Goal: Information Seeking & Learning: Learn about a topic

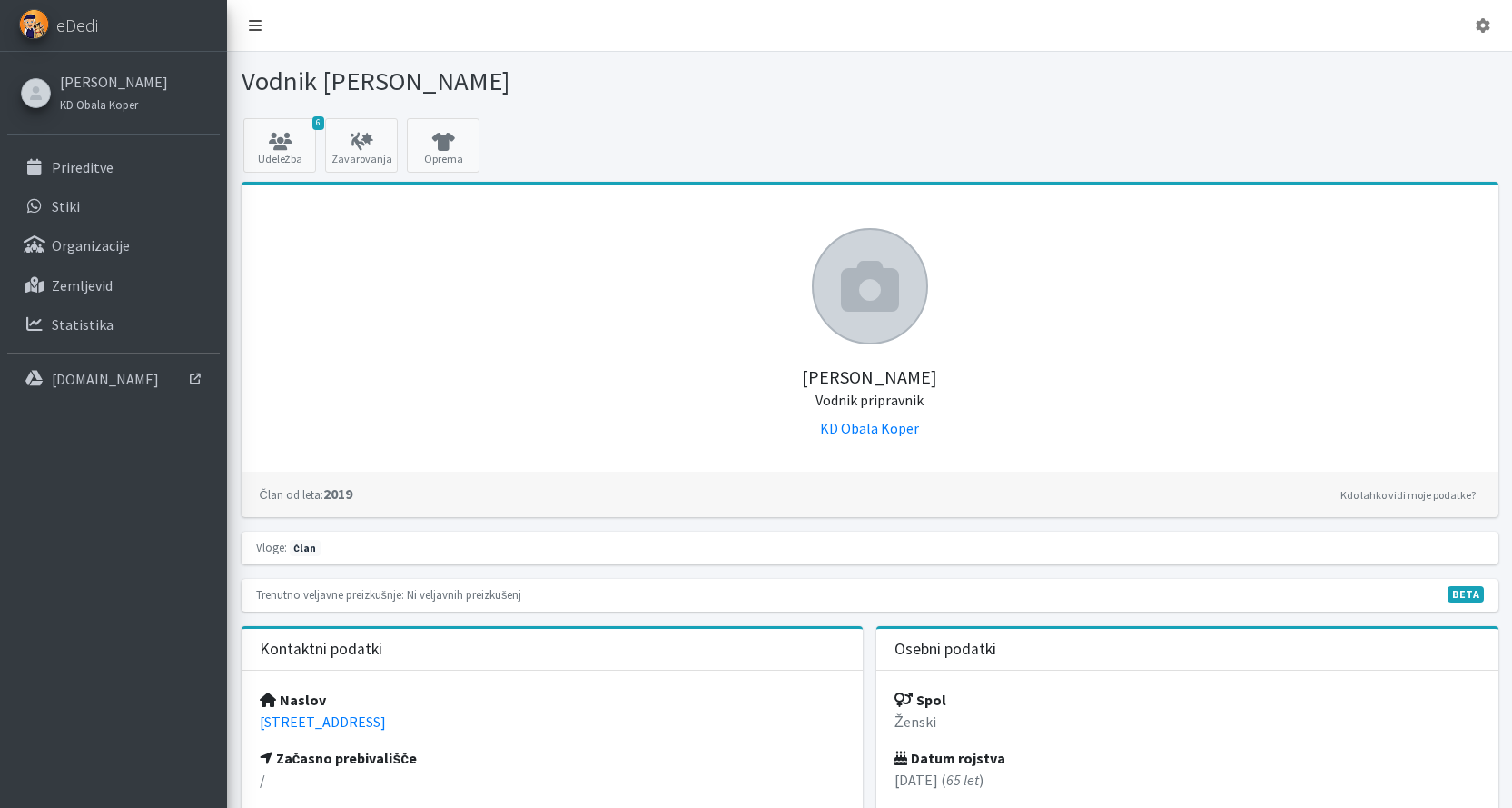
click at [253, 20] on icon at bounding box center [255, 24] width 13 height 14
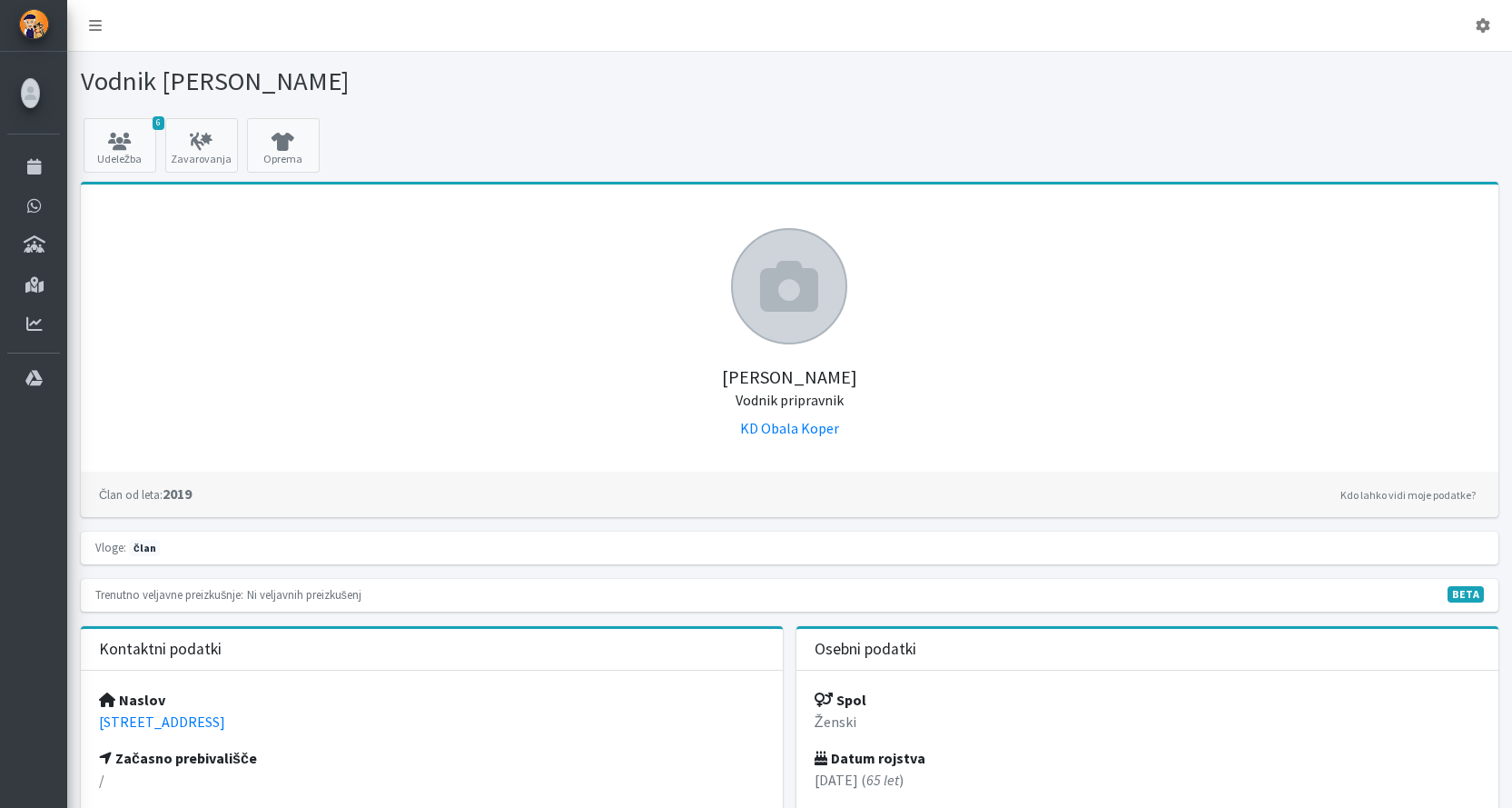
click at [783, 279] on icon at bounding box center [789, 287] width 58 height 58
click at [1488, 25] on icon at bounding box center [1482, 24] width 14 height 14
click at [1435, 69] on link "Odjavi se" at bounding box center [1432, 68] width 144 height 29
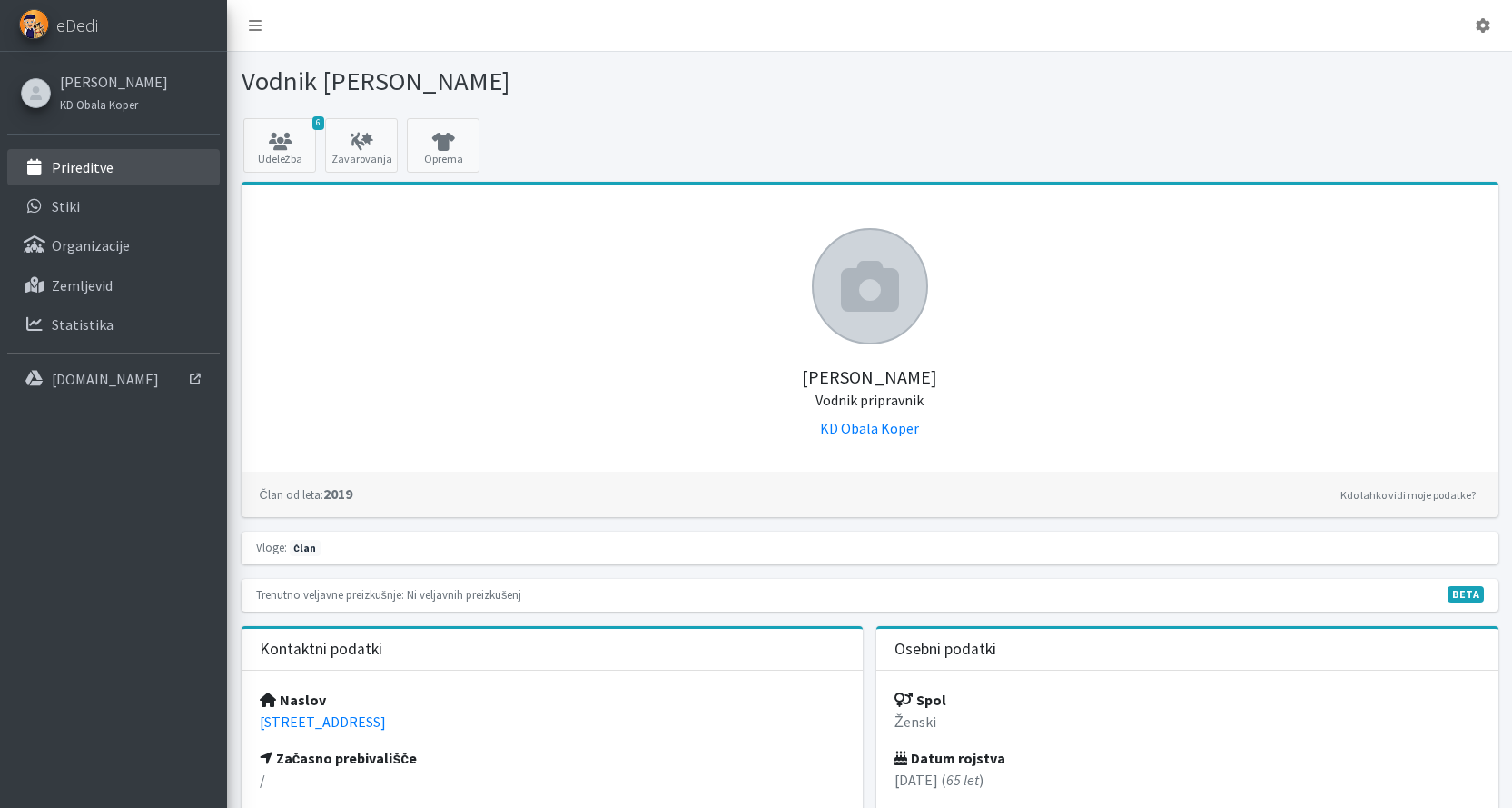
click at [100, 164] on p "Prireditve" at bounding box center [83, 166] width 62 height 18
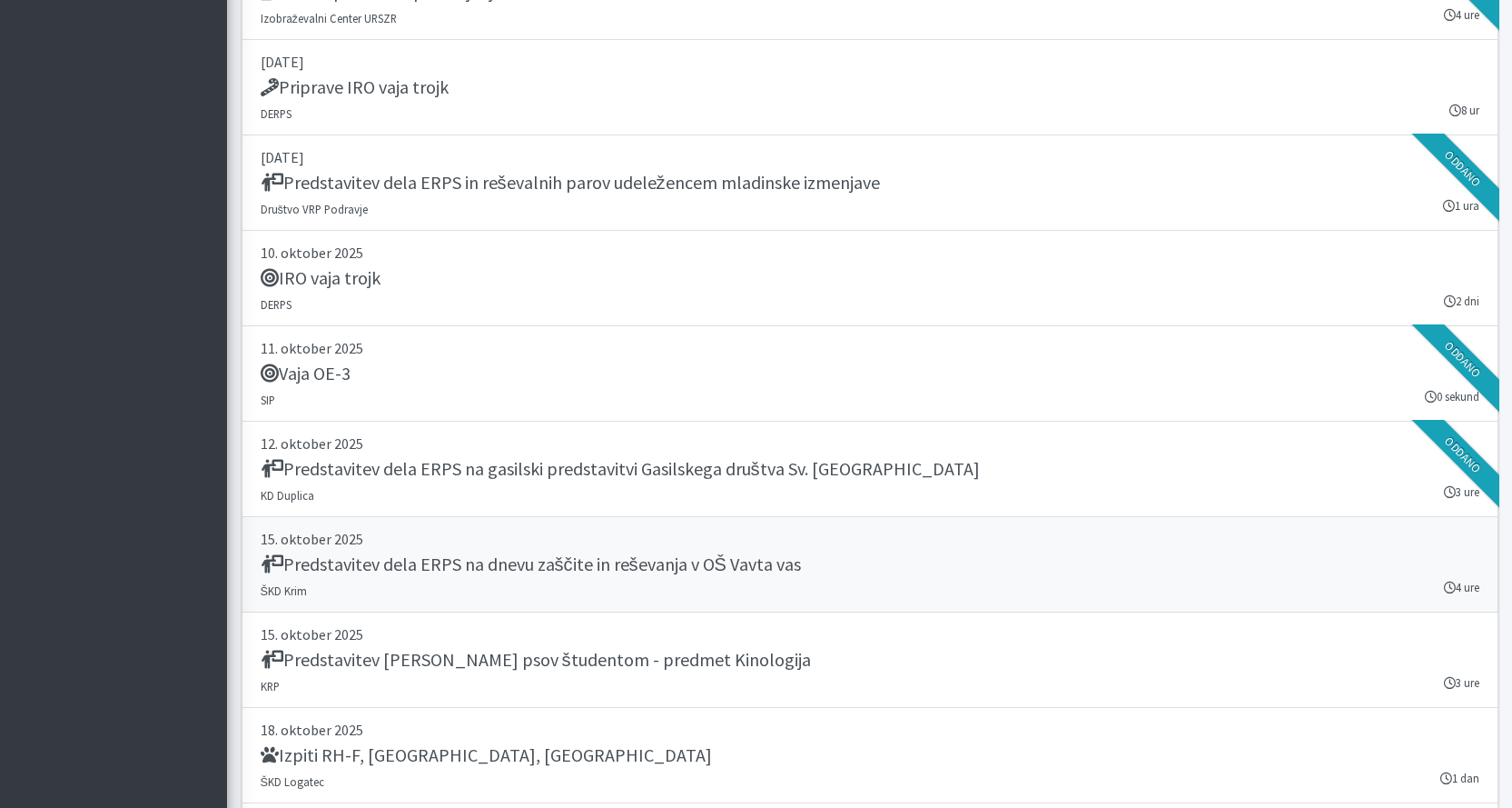
scroll to position [4815, 0]
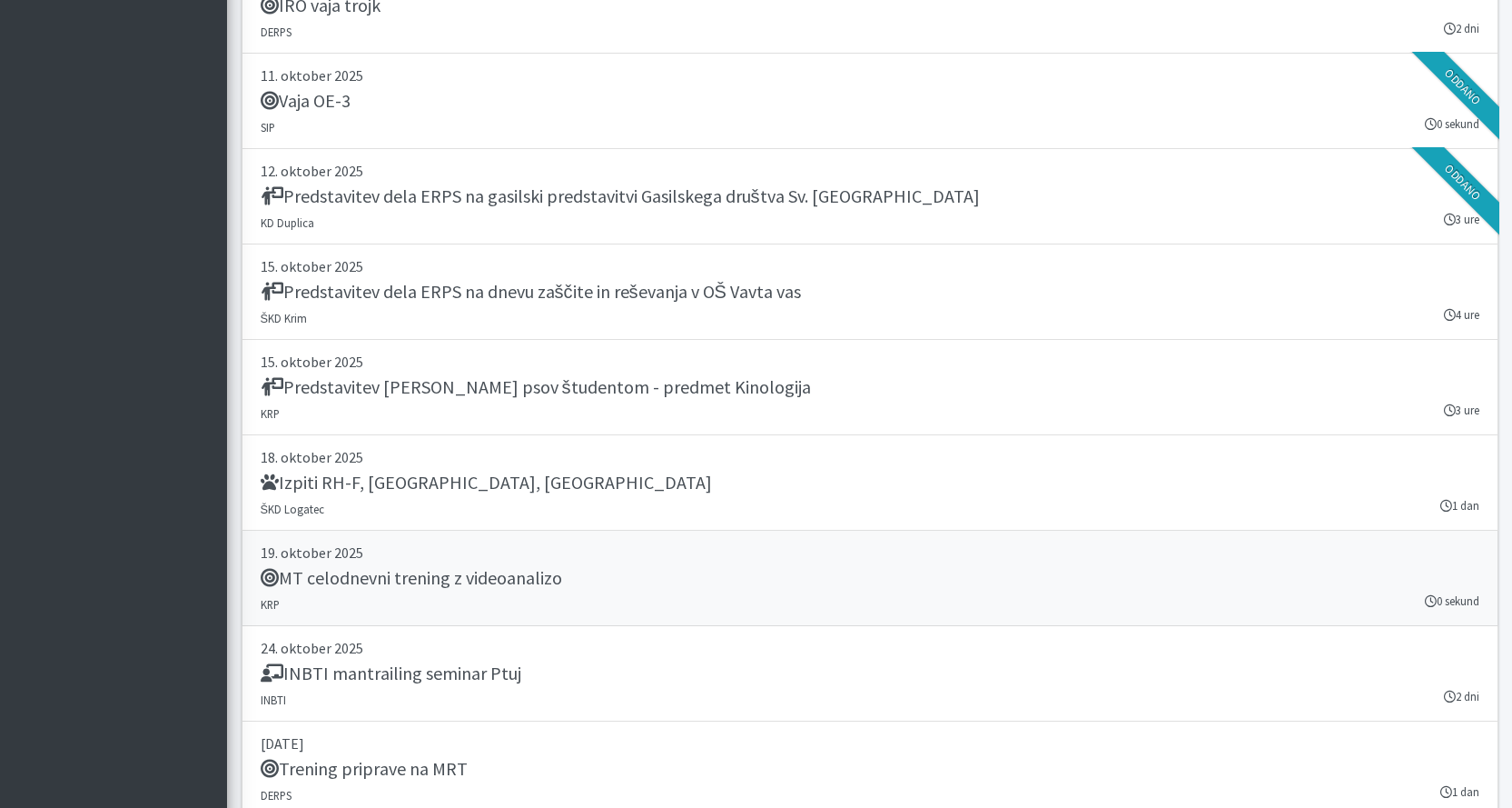
click at [347, 578] on h5 "MT celodnevni trening z videoanalizo" at bounding box center [411, 577] width 301 height 22
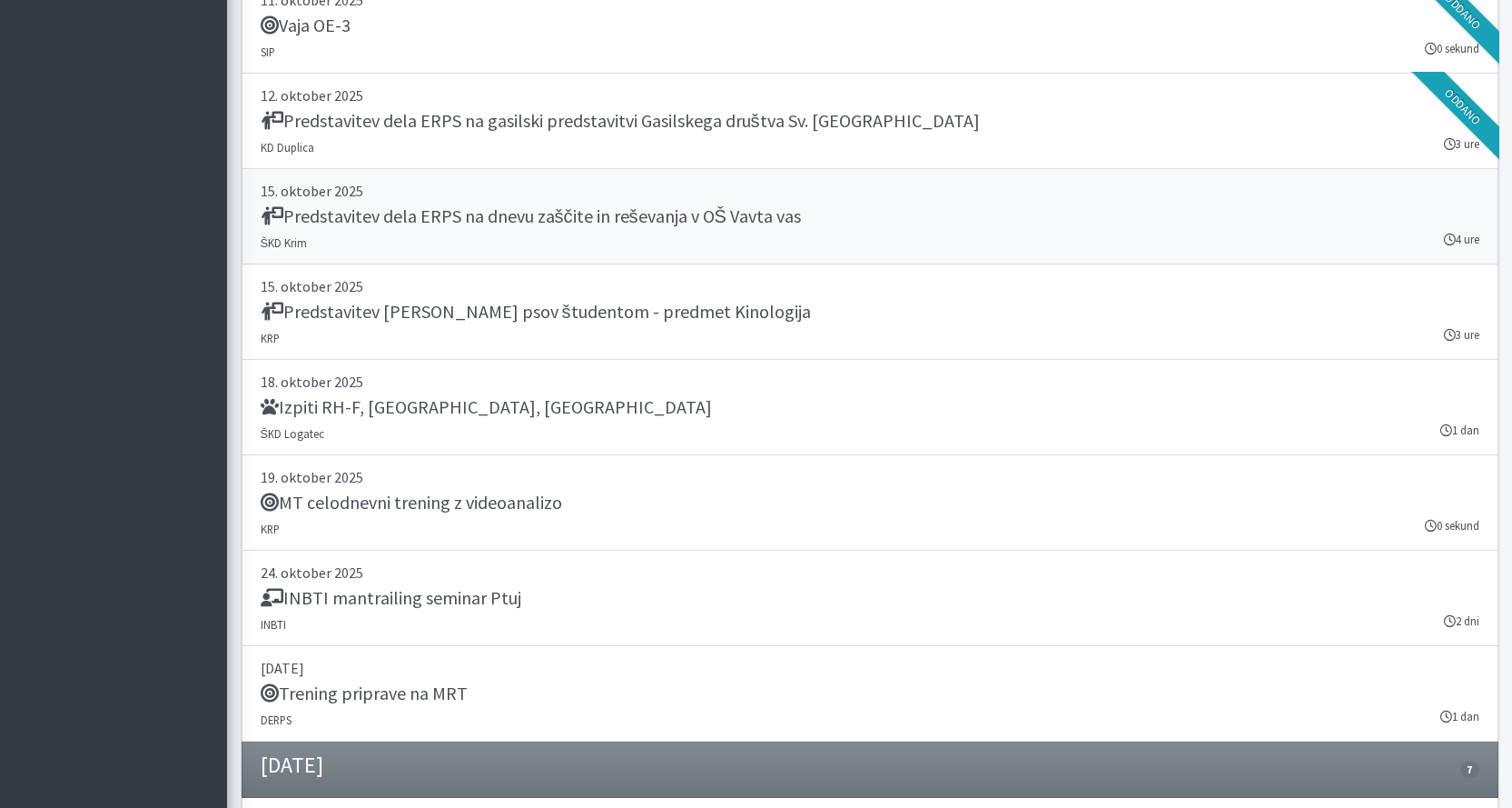
scroll to position [4996, 0]
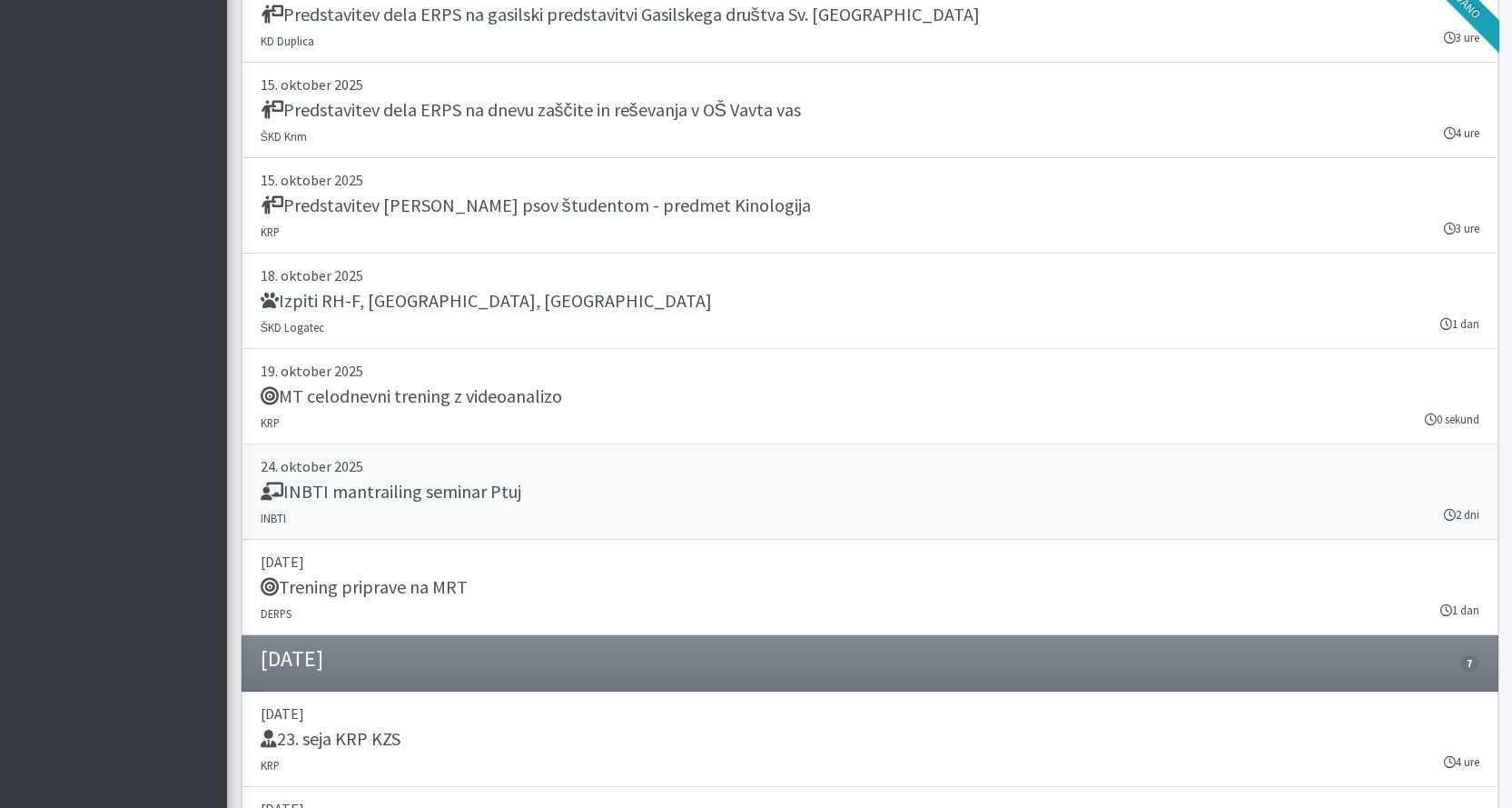
click at [324, 485] on h5 "INBTI mantrailing seminar Ptuj" at bounding box center [392, 491] width 261 height 22
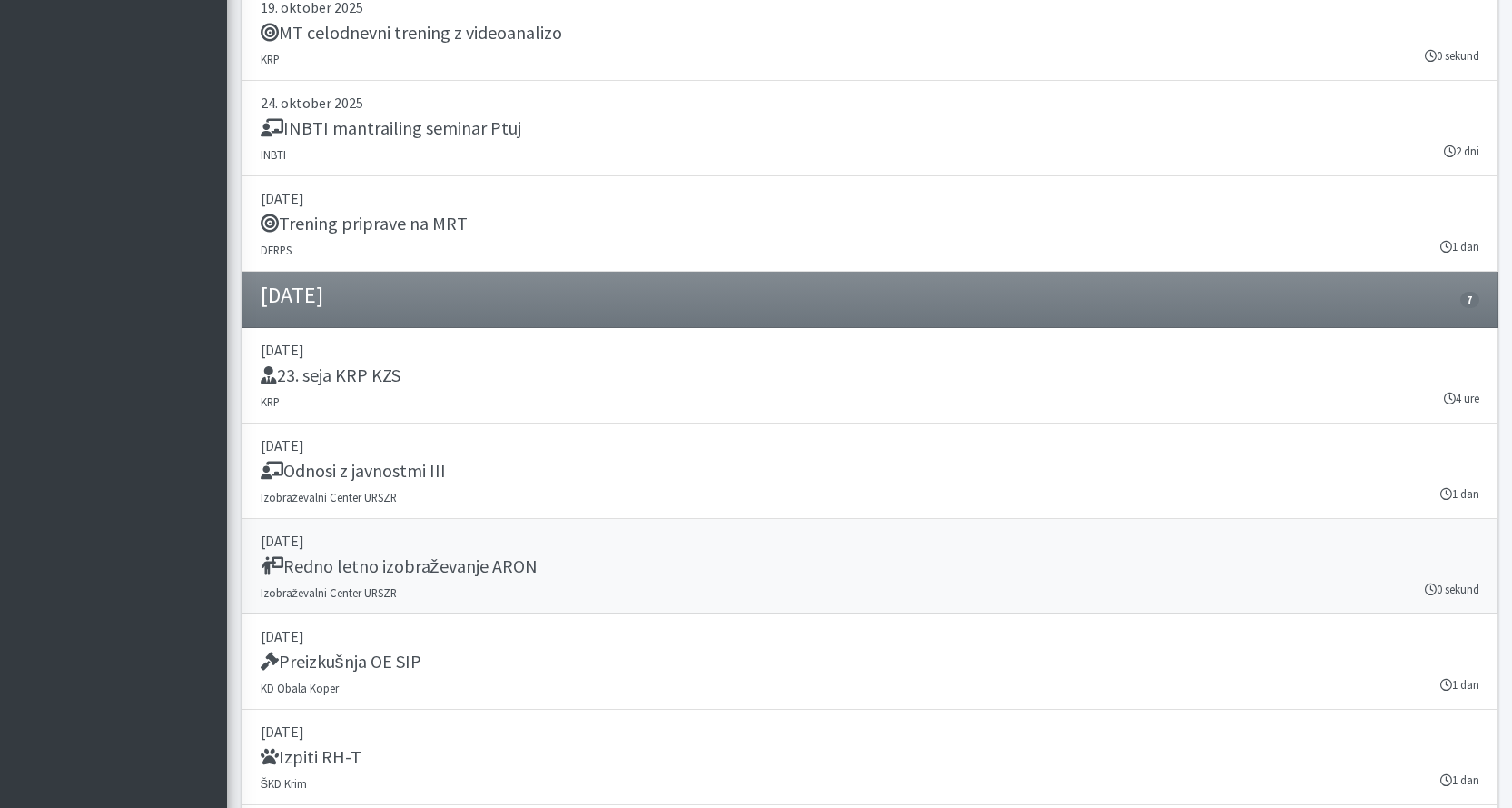
scroll to position [5615, 0]
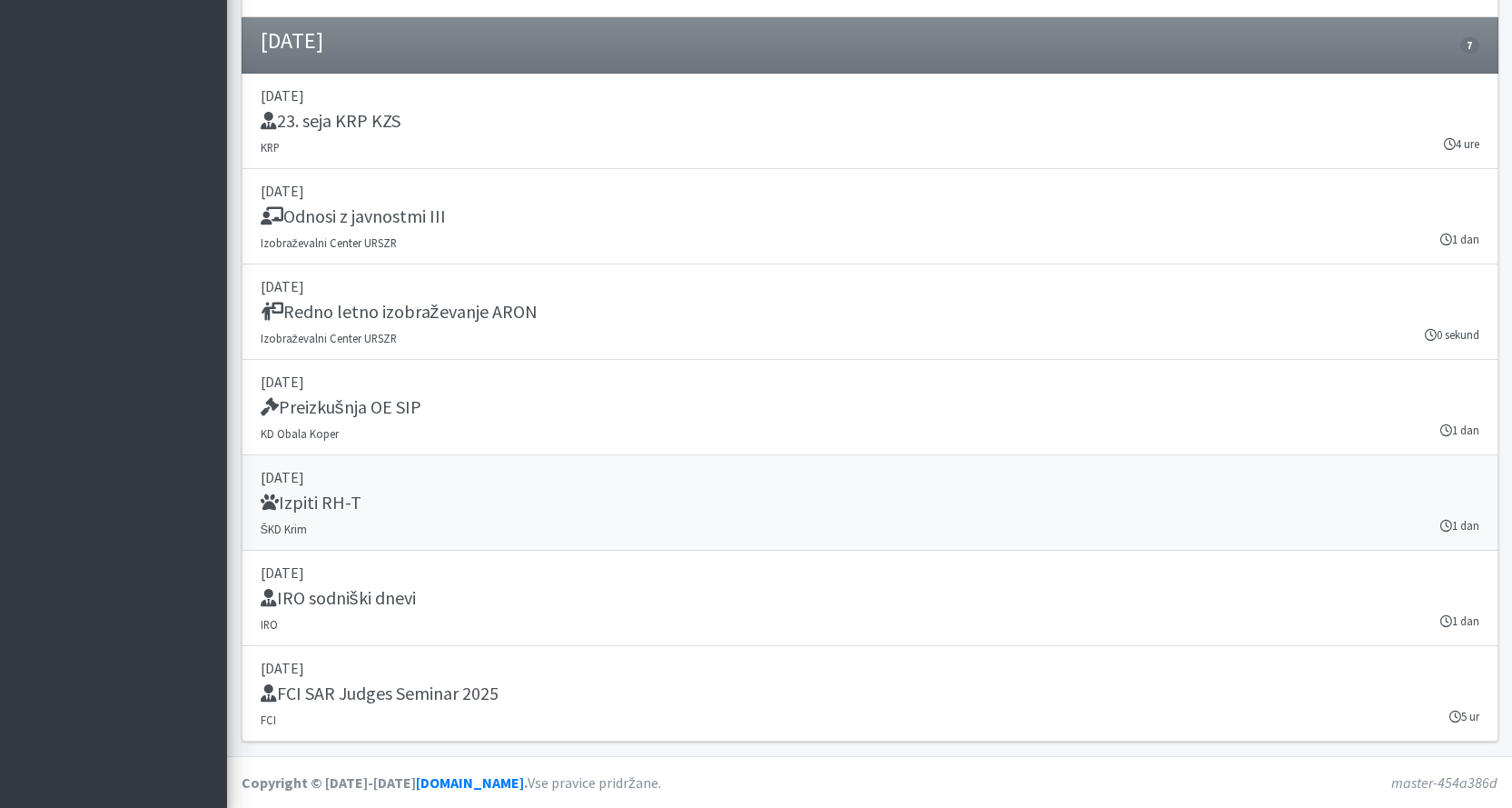
click at [330, 505] on h5 "Izpiti RH-T" at bounding box center [311, 502] width 100 height 22
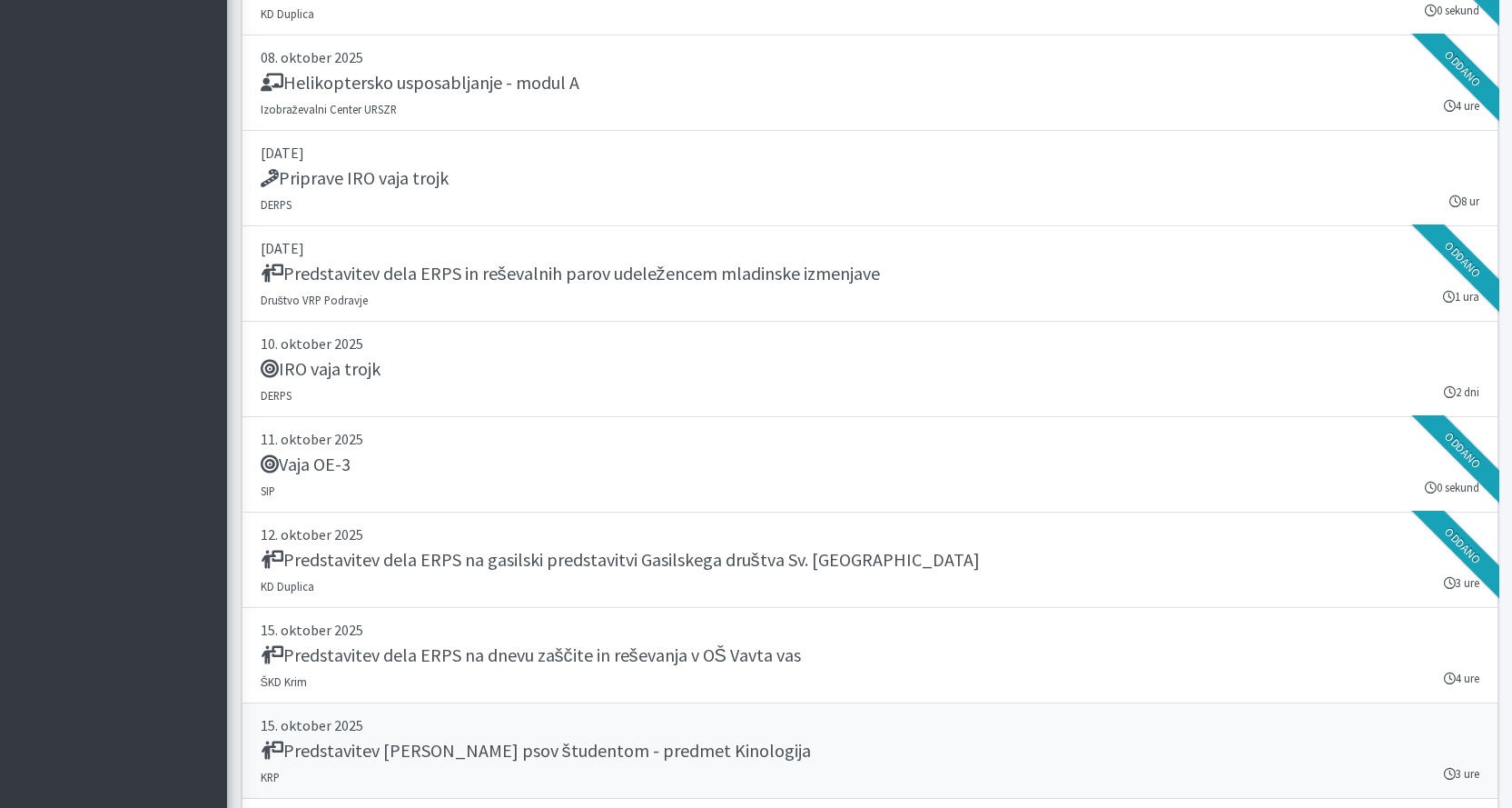
scroll to position [4724, 0]
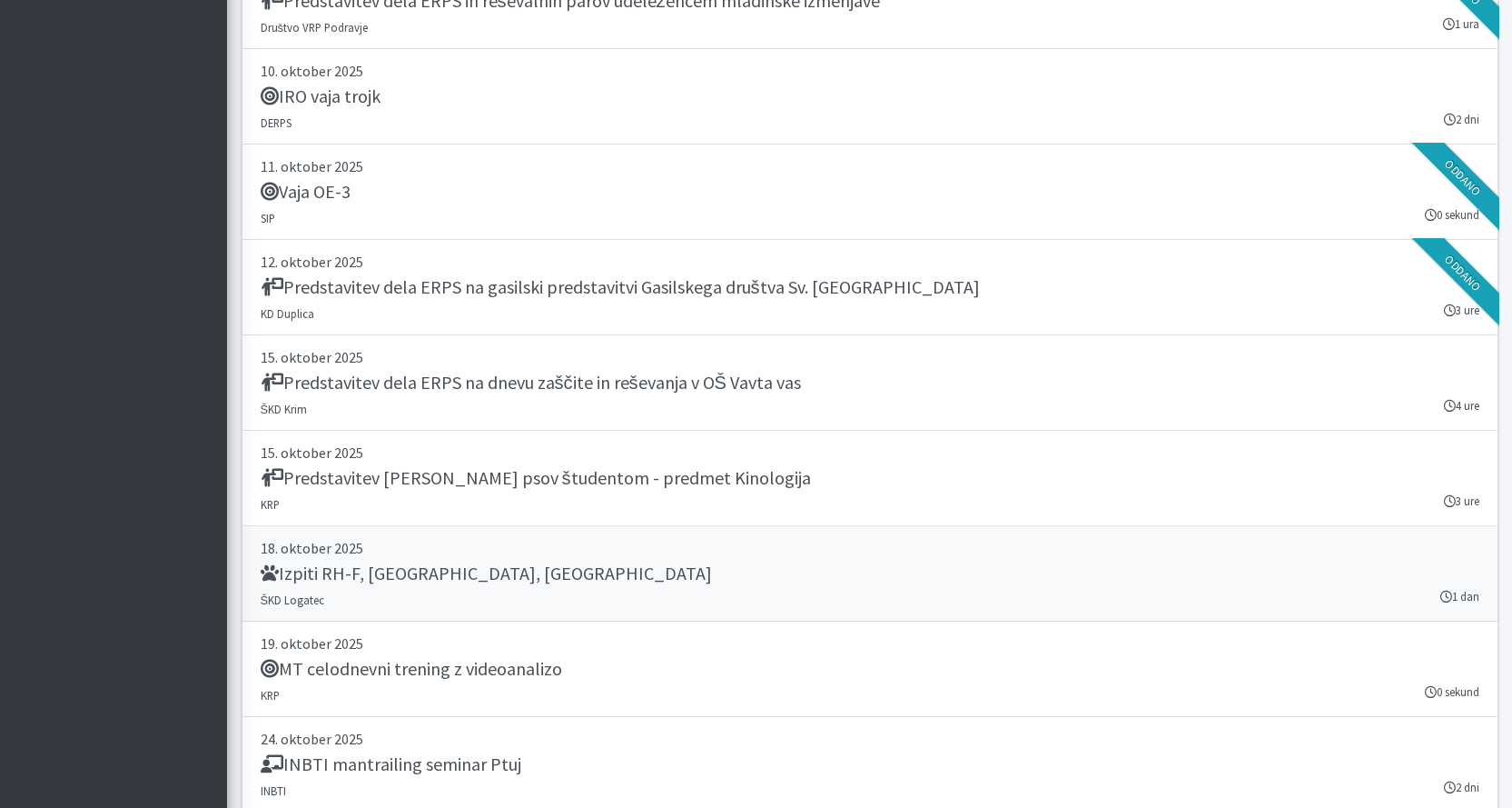
click at [325, 569] on h5 "Izpiti RH-F, FL, MT" at bounding box center [486, 573] width 452 height 22
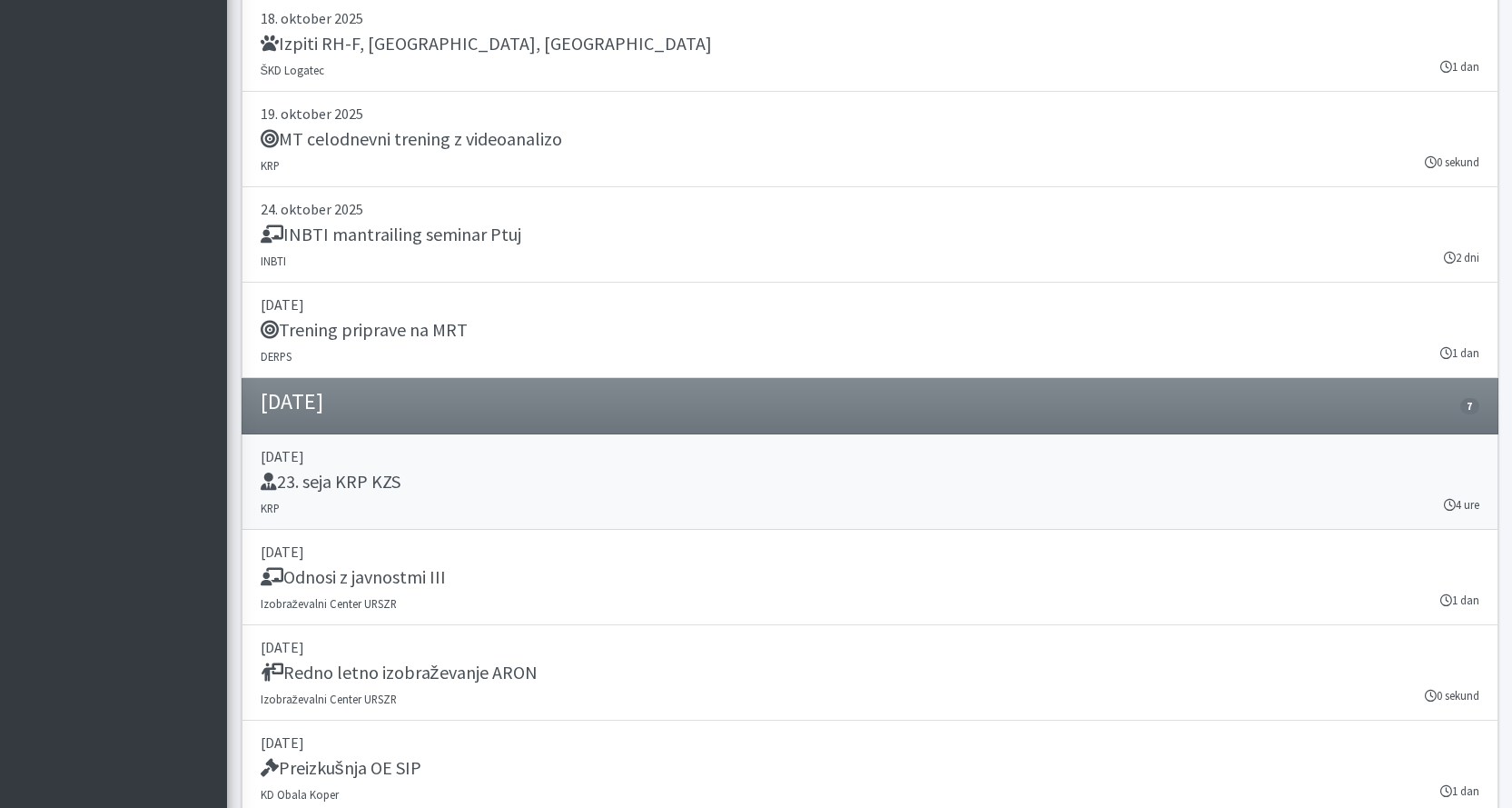
scroll to position [5269, 0]
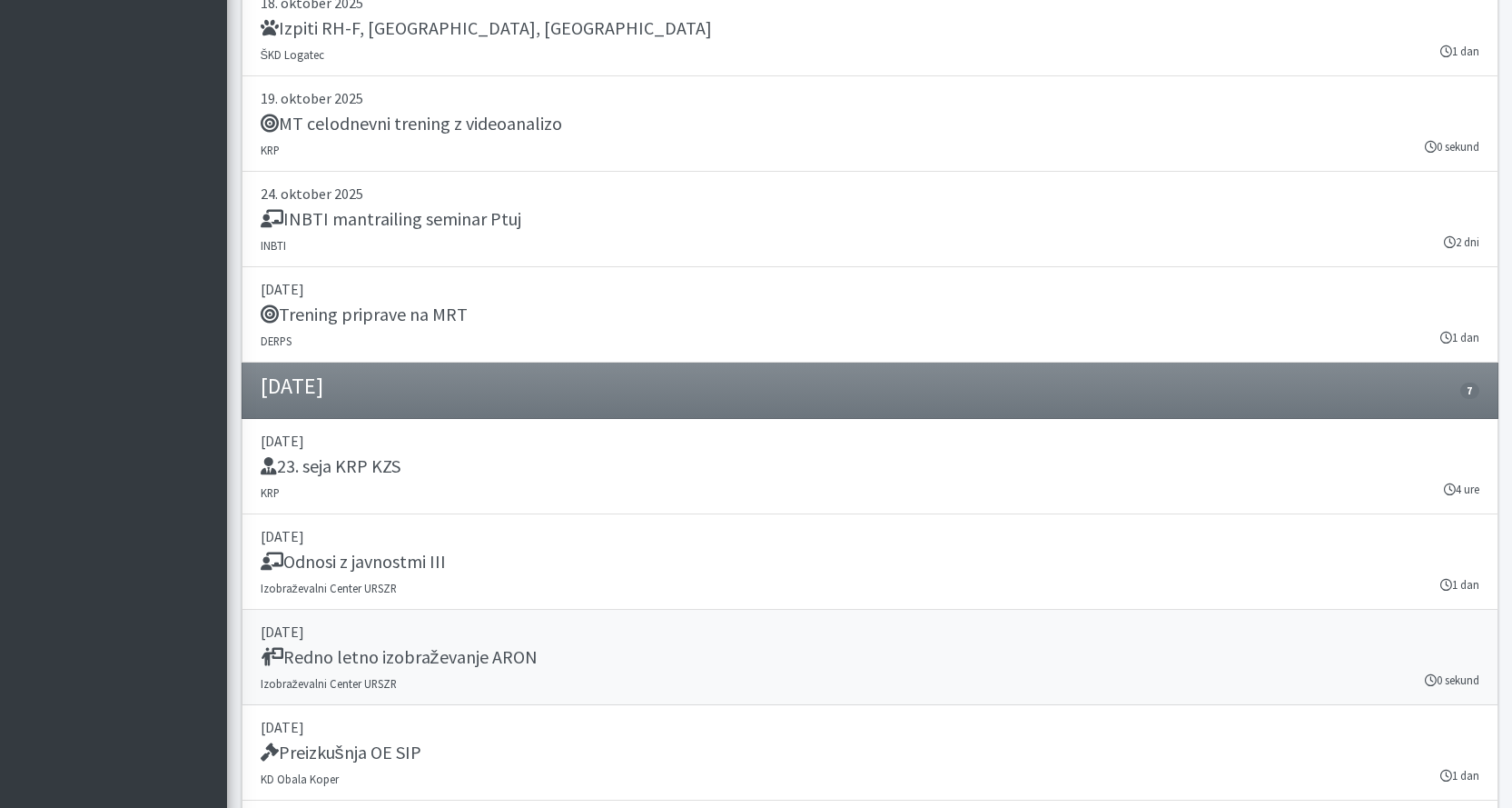
click at [464, 651] on h5 "Redno letno izobraževanje ARON" at bounding box center [399, 657] width 277 height 22
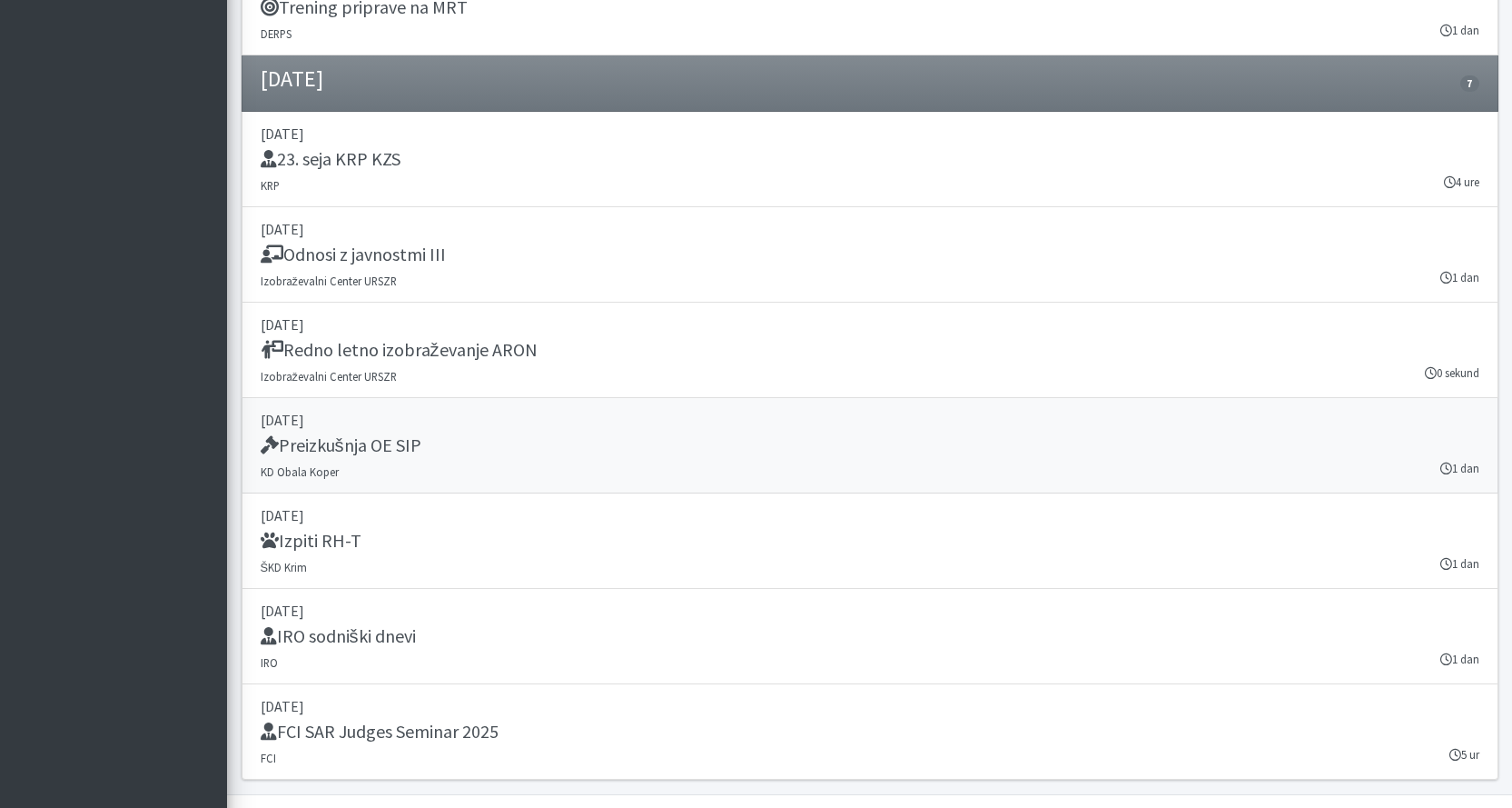
scroll to position [5615, 0]
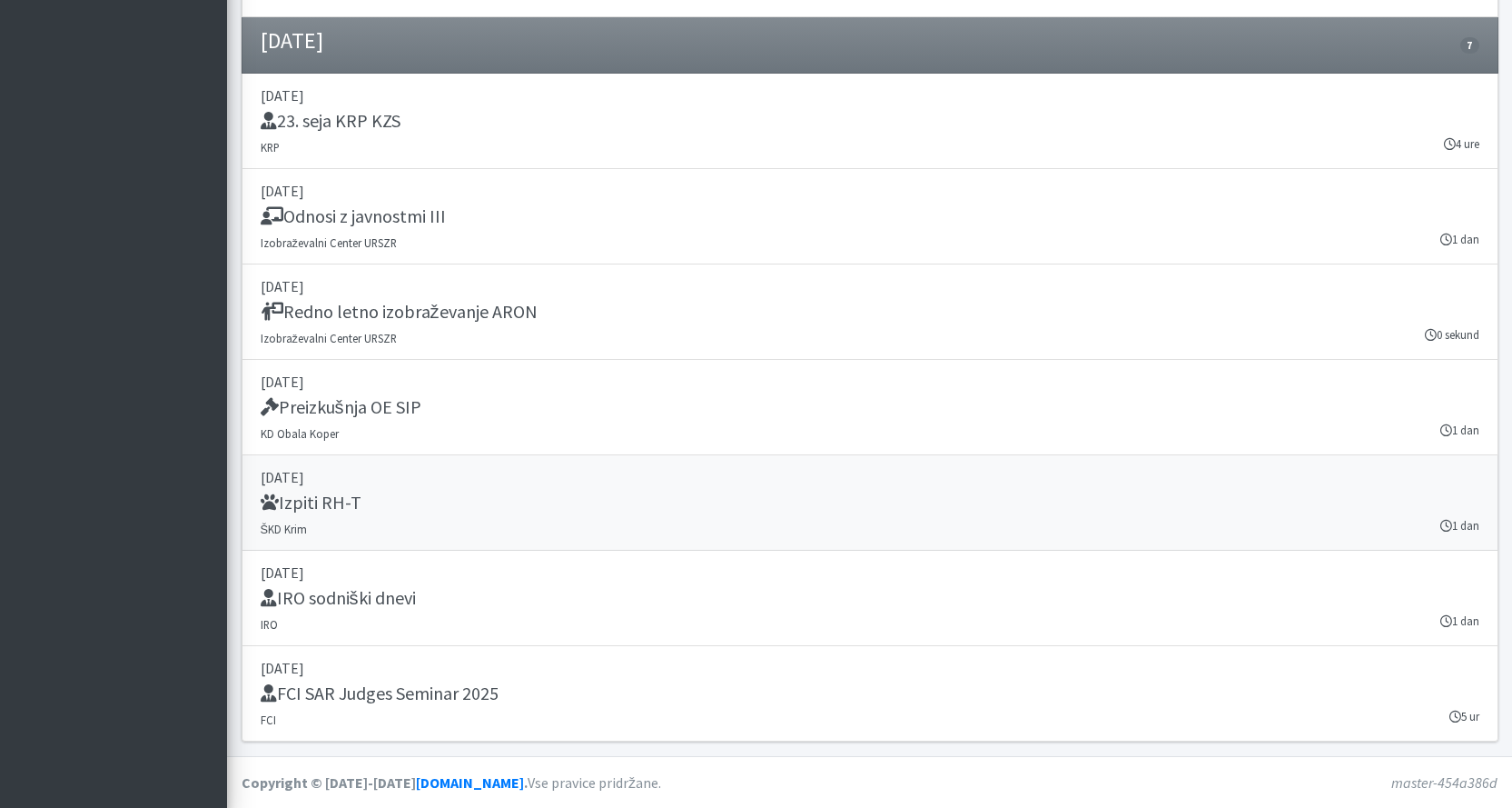
click at [316, 504] on h5 "Izpiti RH-T" at bounding box center [311, 502] width 100 height 22
click at [383, 590] on h5 "IRO sodniški dnevi" at bounding box center [338, 598] width 155 height 22
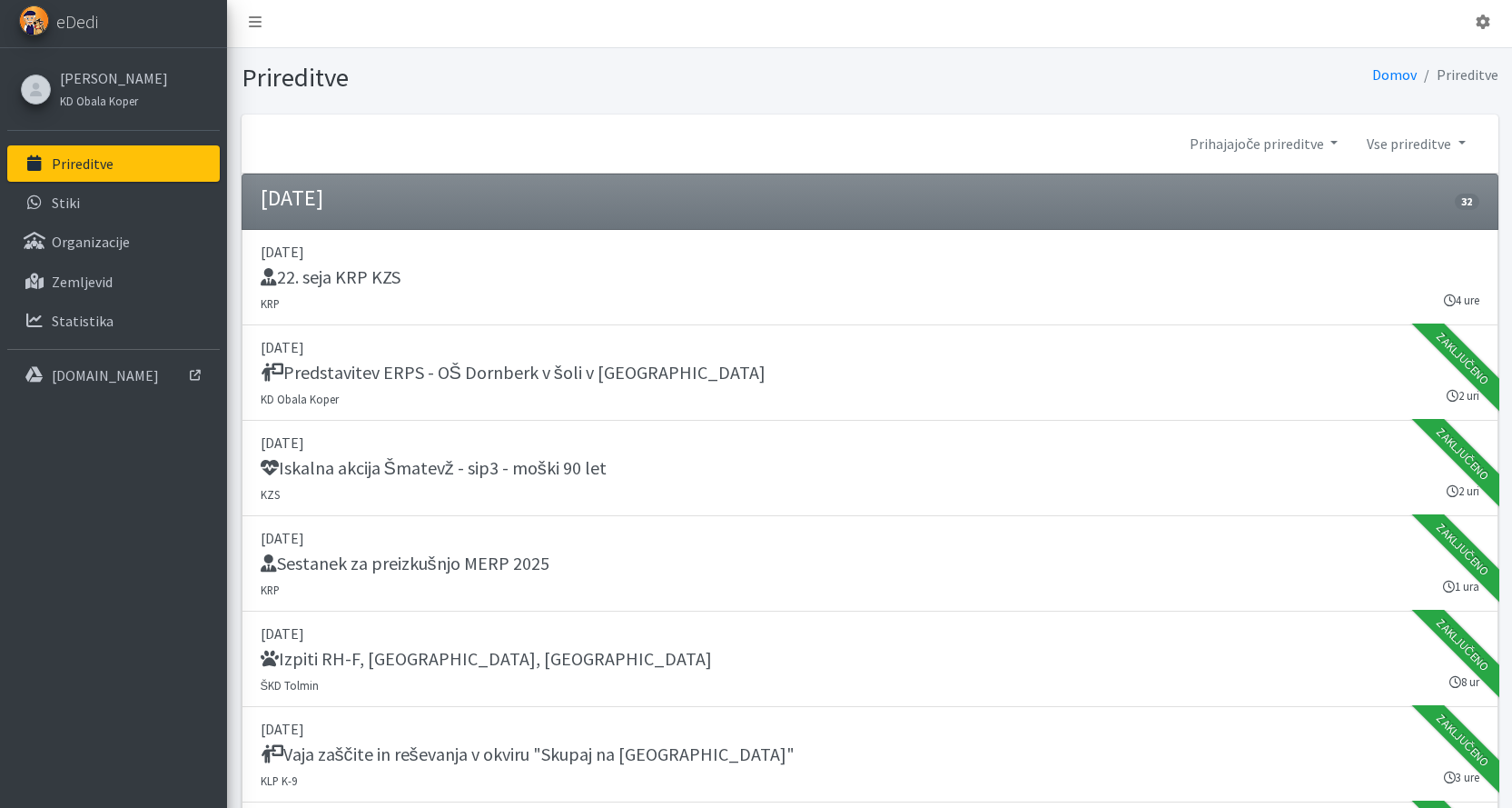
scroll to position [0, 0]
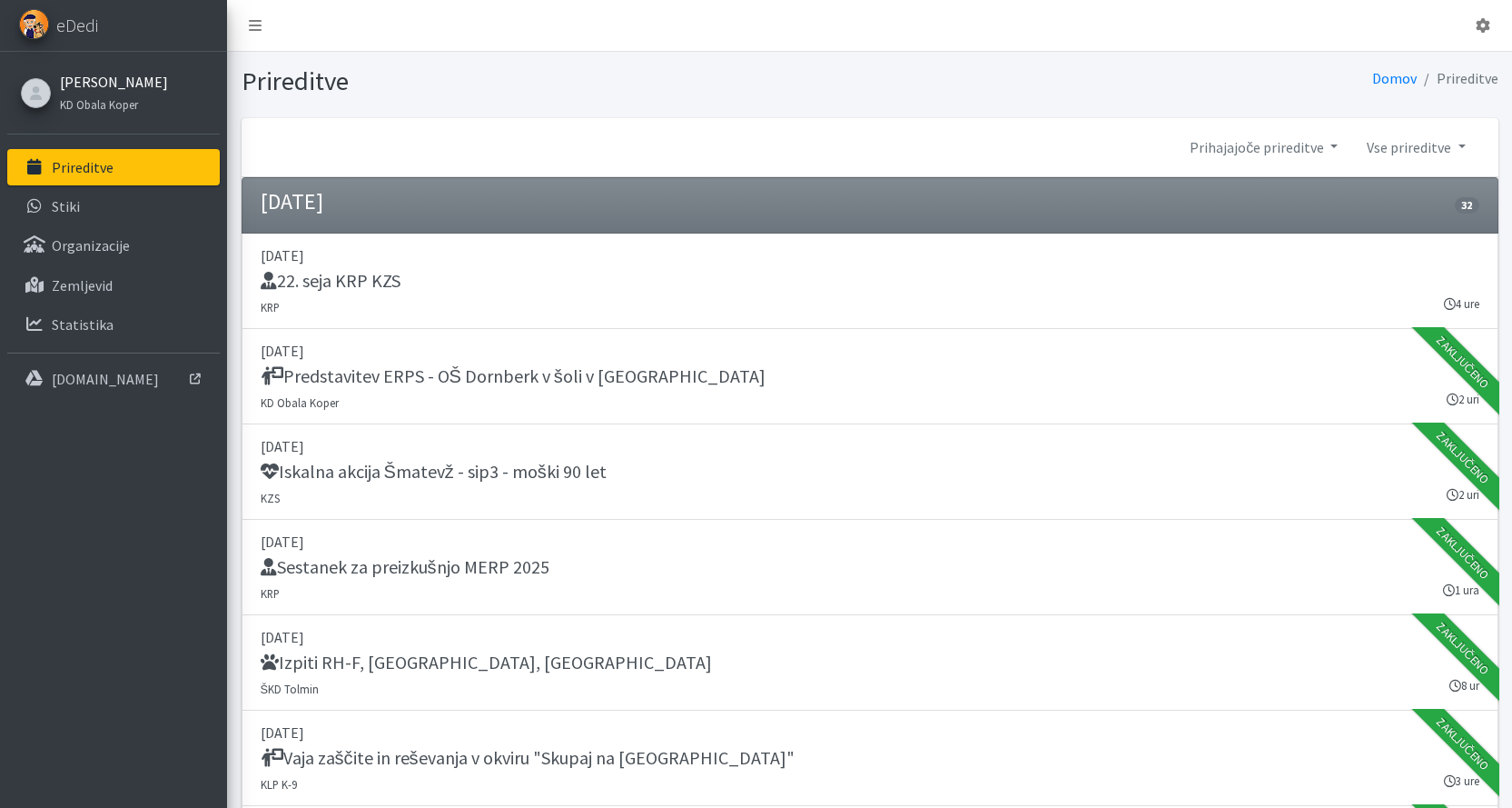
click at [91, 86] on link "[PERSON_NAME]" at bounding box center [114, 81] width 108 height 22
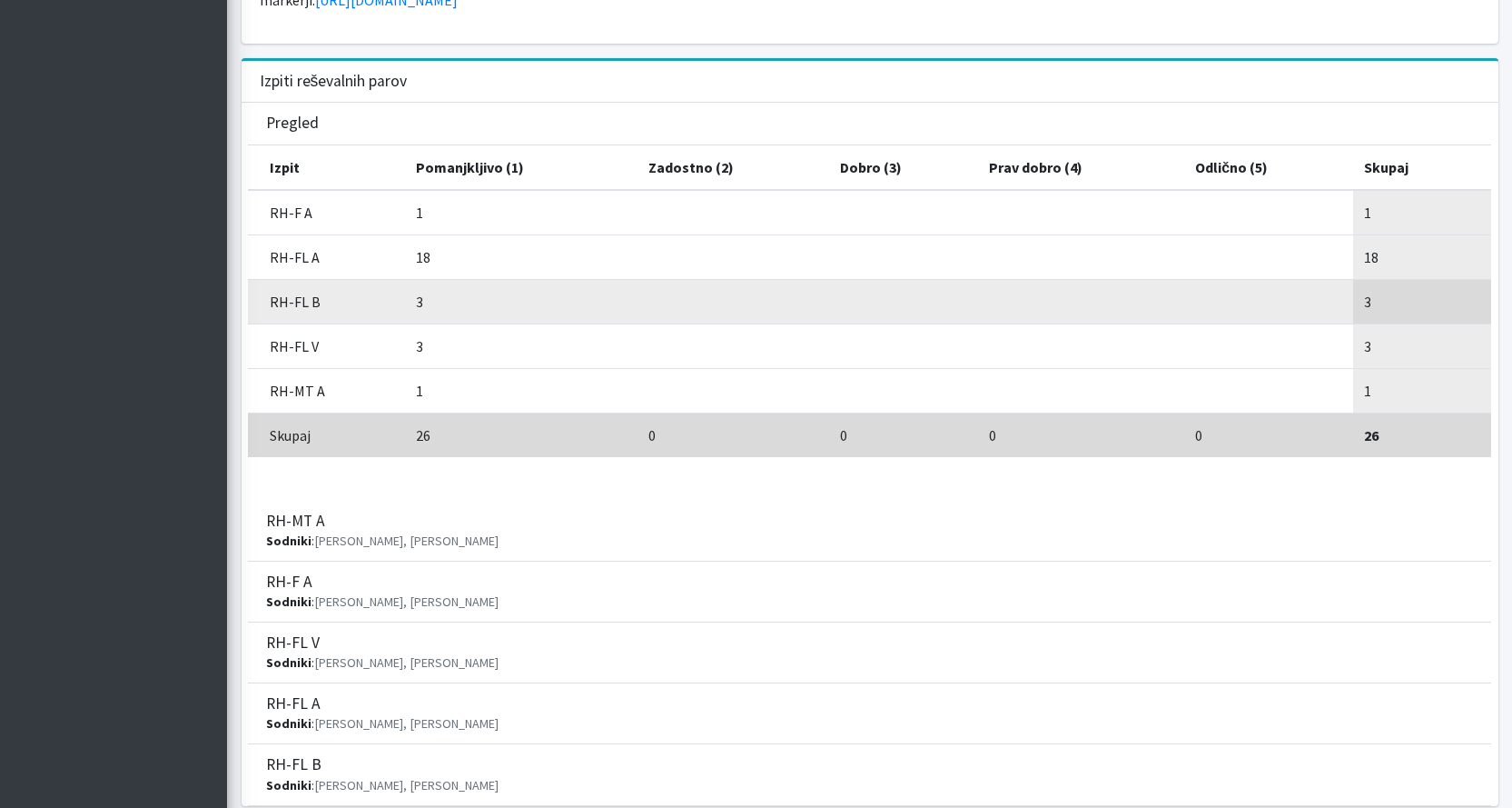
scroll to position [545, 0]
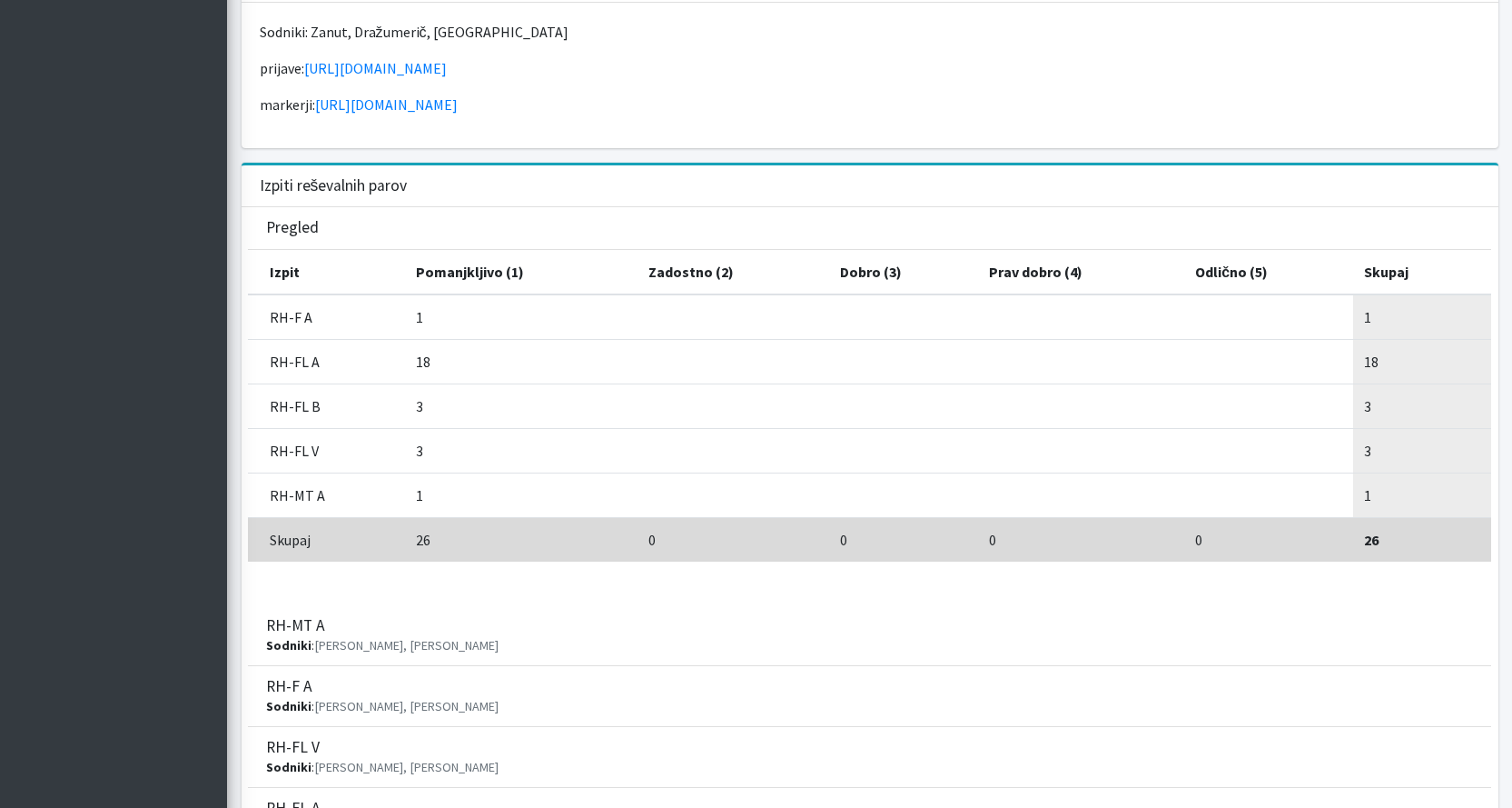
click at [409, 250] on th "Pomanjkljivo (1)" at bounding box center [521, 272] width 233 height 44
click at [508, 170] on div "Izpiti reševalnih parov" at bounding box center [870, 186] width 1257 height 41
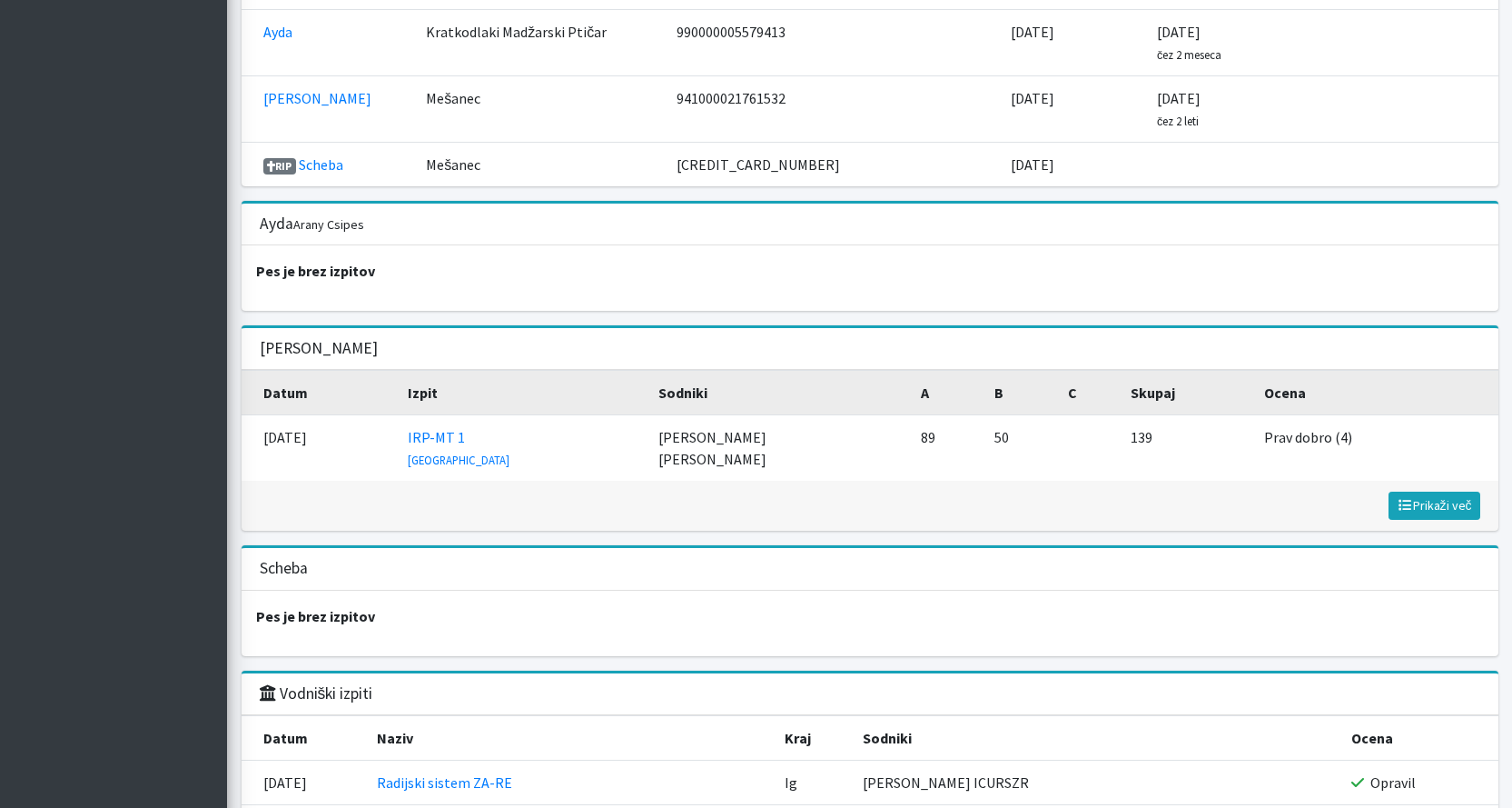
scroll to position [2090, 0]
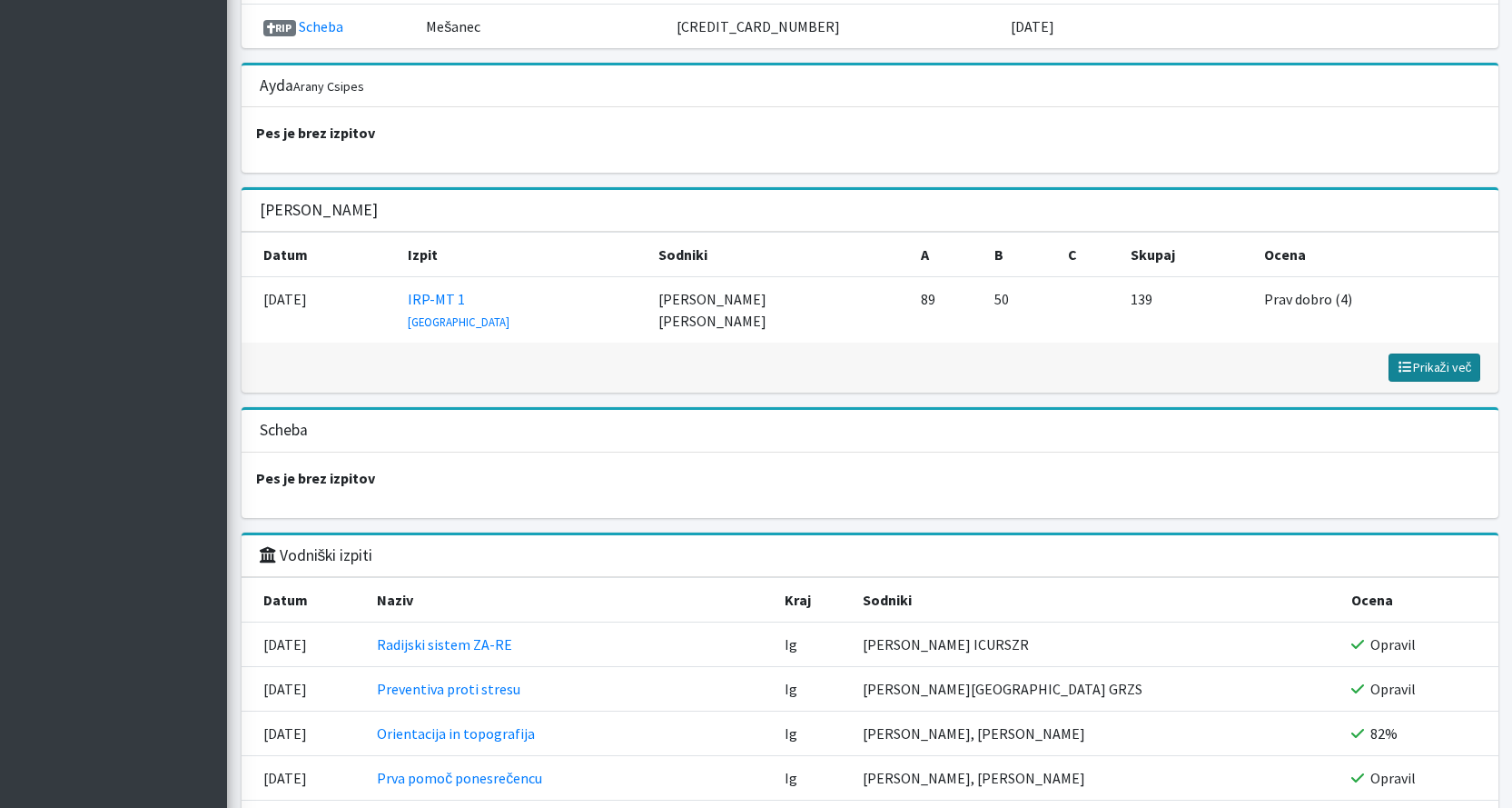
click at [1438, 366] on span "Prikaži več" at bounding box center [1434, 366] width 75 height 16
